Goal: Check status: Check status

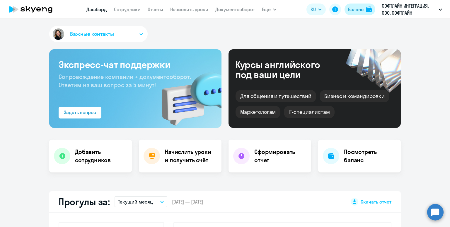
click at [360, 8] on div "Баланс" at bounding box center [356, 9] width 16 height 7
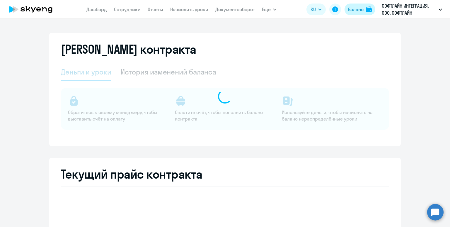
select select "english_adult_not_native_speaker"
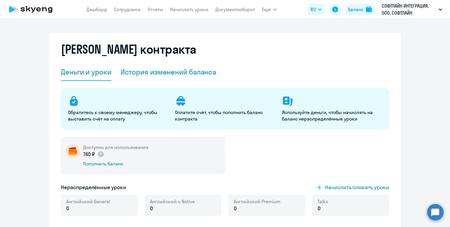
click at [164, 71] on div "История изменений баланса" at bounding box center [169, 71] width 96 height 9
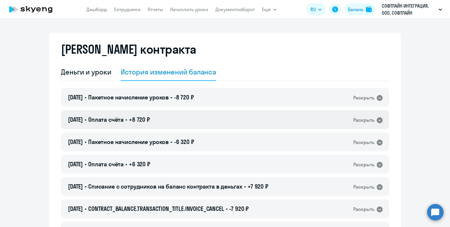
click at [161, 118] on div "[DATE] • Оплата счёта • +8 720 ₽ Раскрыть" at bounding box center [225, 119] width 328 height 19
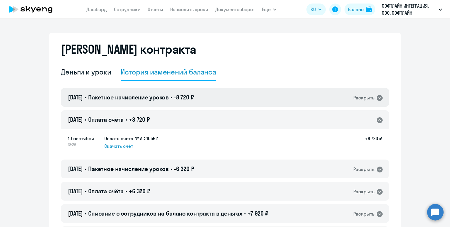
click at [160, 101] on h4 "[DATE] • Пакетное начисление уроков • -8 720 ₽" at bounding box center [131, 97] width 126 height 8
